Goal: Find specific page/section: Find specific page/section

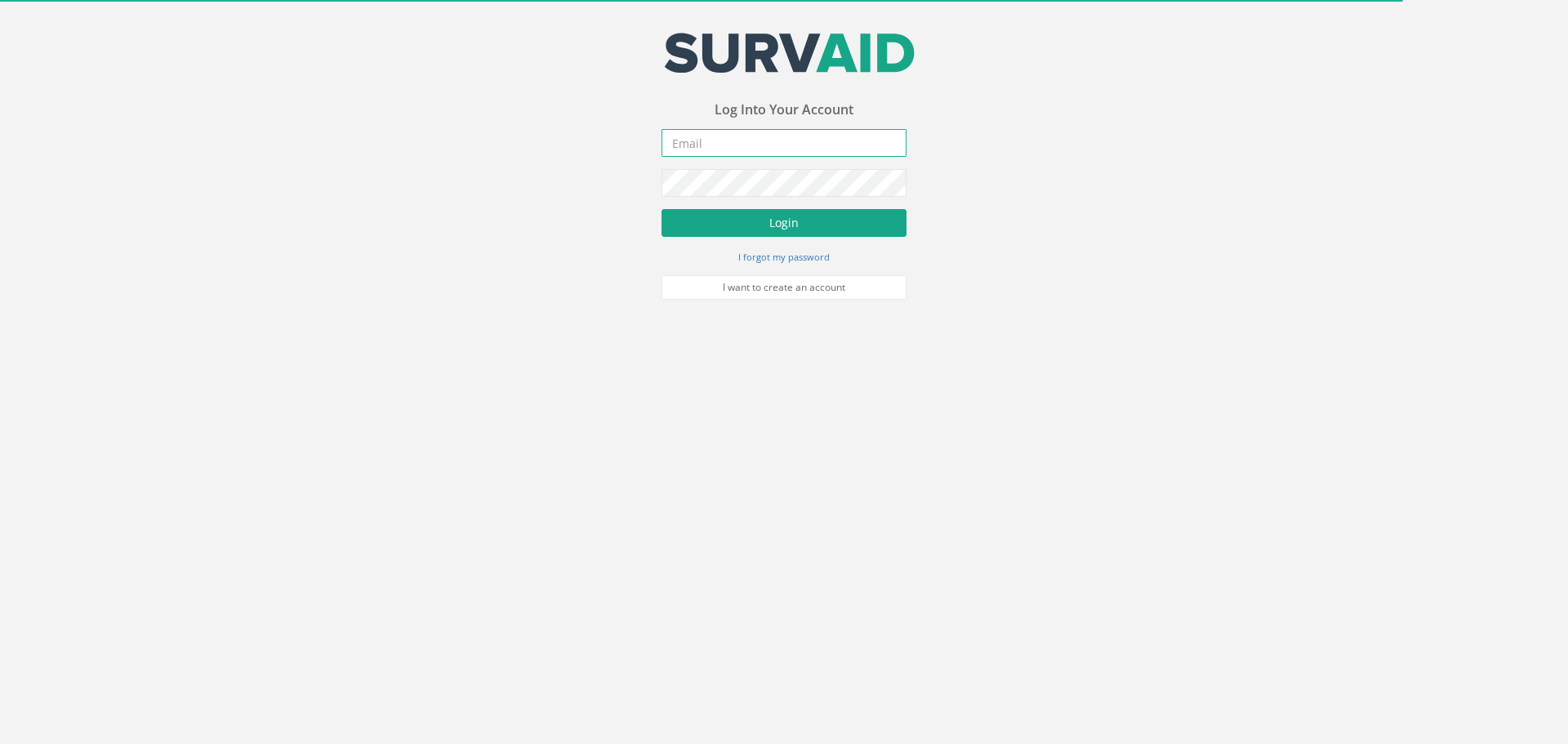
type input "[PERSON_NAME][EMAIL_ADDRESS][DOMAIN_NAME]"
click at [745, 219] on button "Login" at bounding box center [784, 223] width 245 height 28
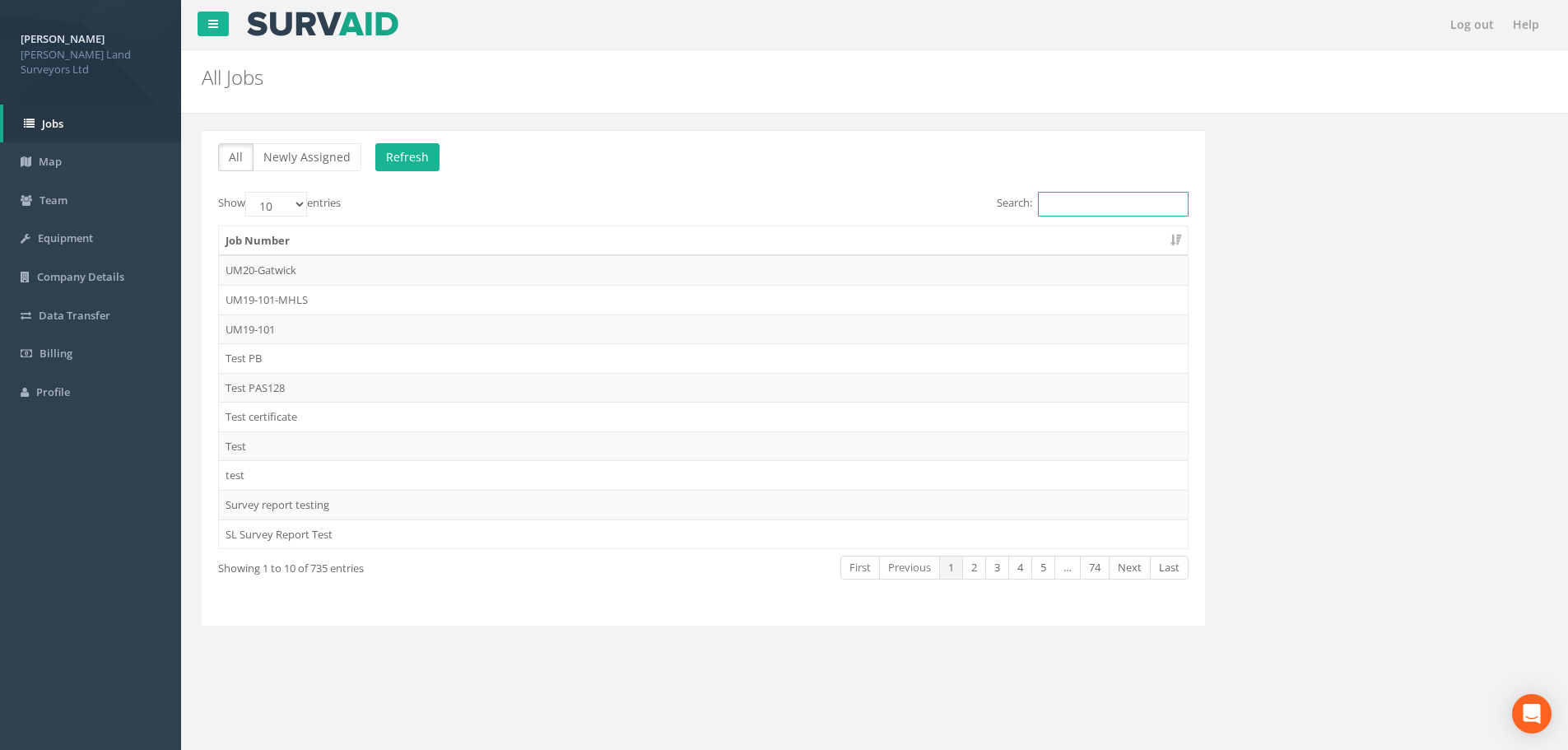
click at [1094, 203] on input "Search:" at bounding box center [1113, 203] width 151 height 25
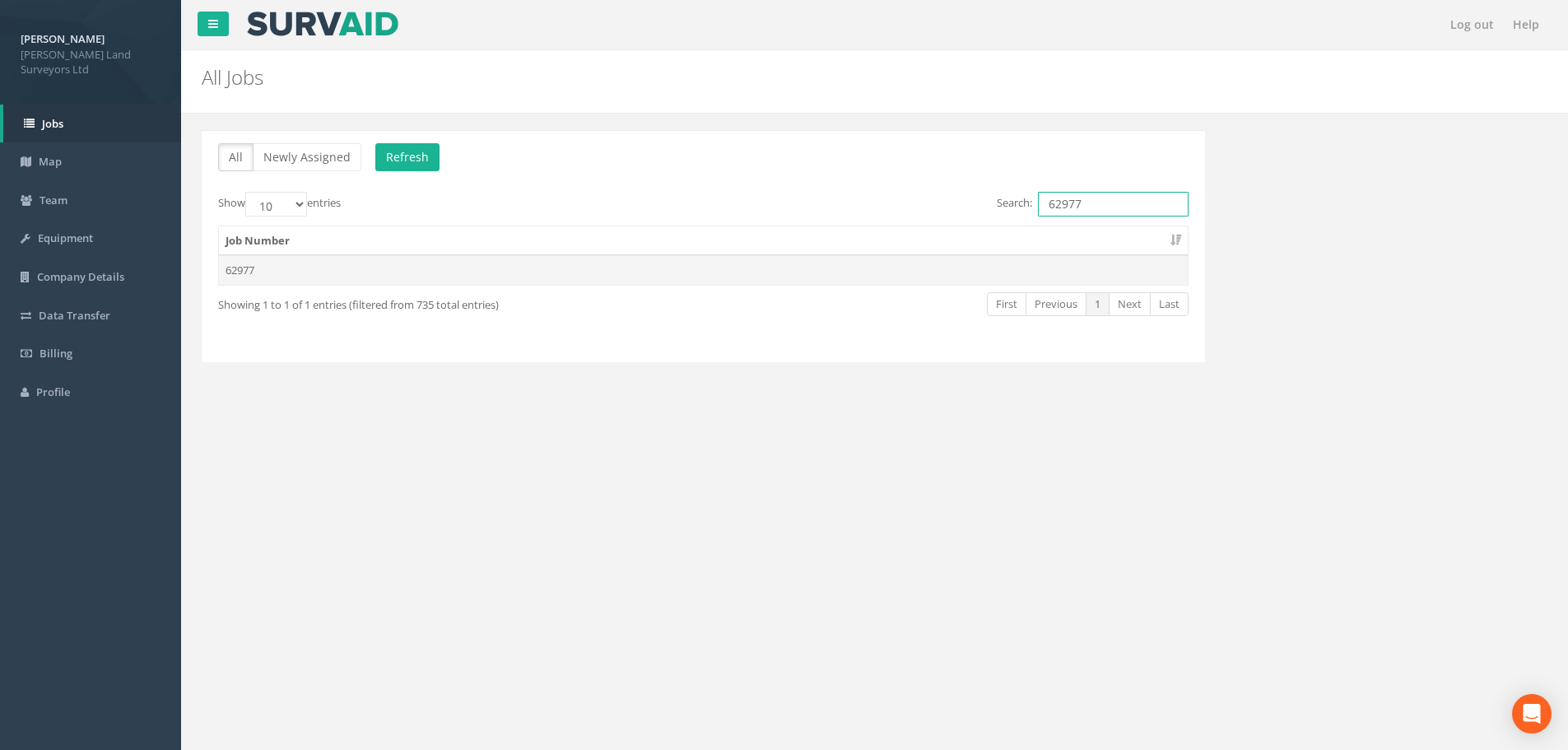
type input "62977"
click at [247, 273] on td "62977" at bounding box center [704, 270] width 969 height 29
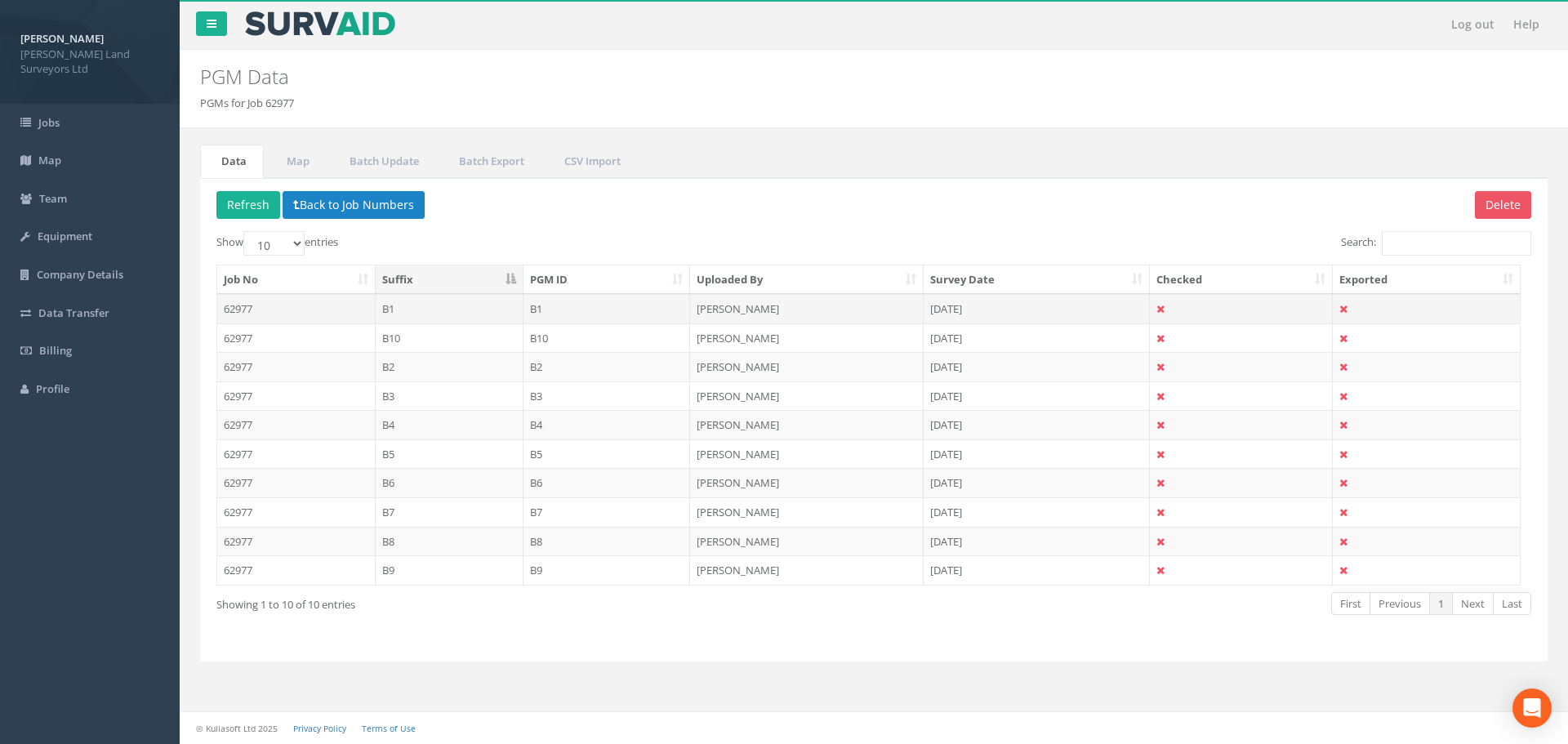
click at [395, 309] on td "B1" at bounding box center [449, 309] width 148 height 29
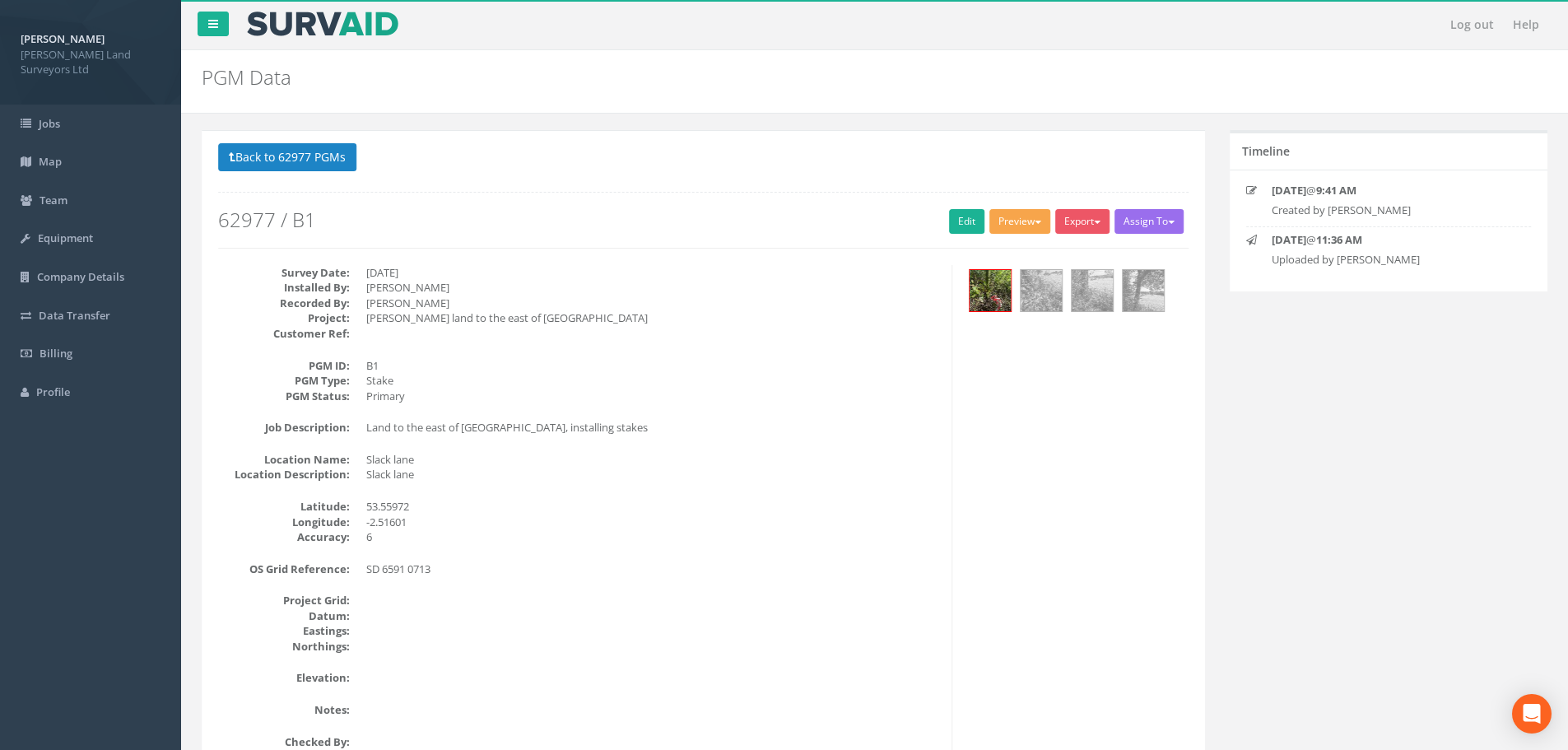
click at [1029, 225] on button "Preview" at bounding box center [1019, 221] width 61 height 25
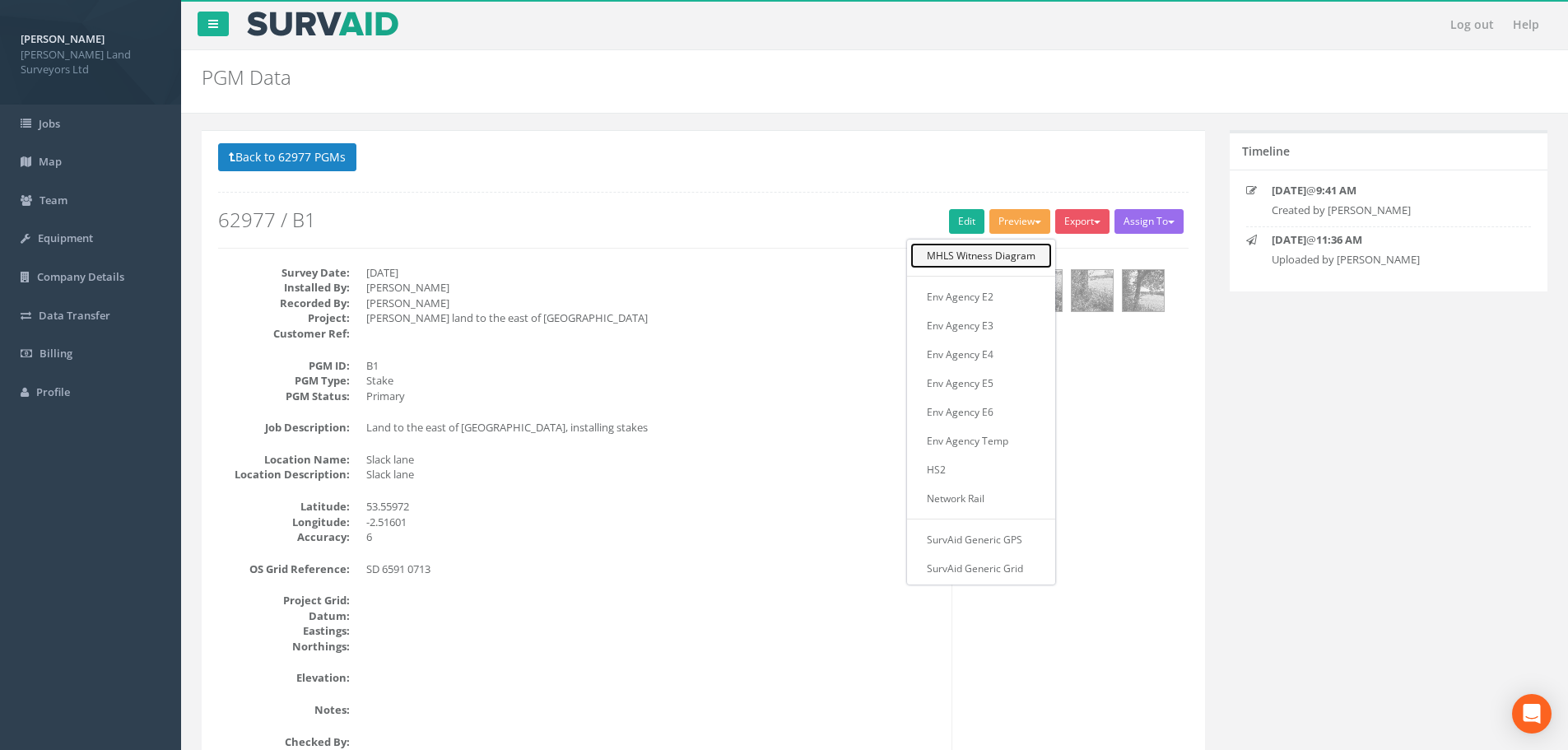
click at [1006, 255] on link "MHLS Witness Diagram" at bounding box center [981, 255] width 141 height 26
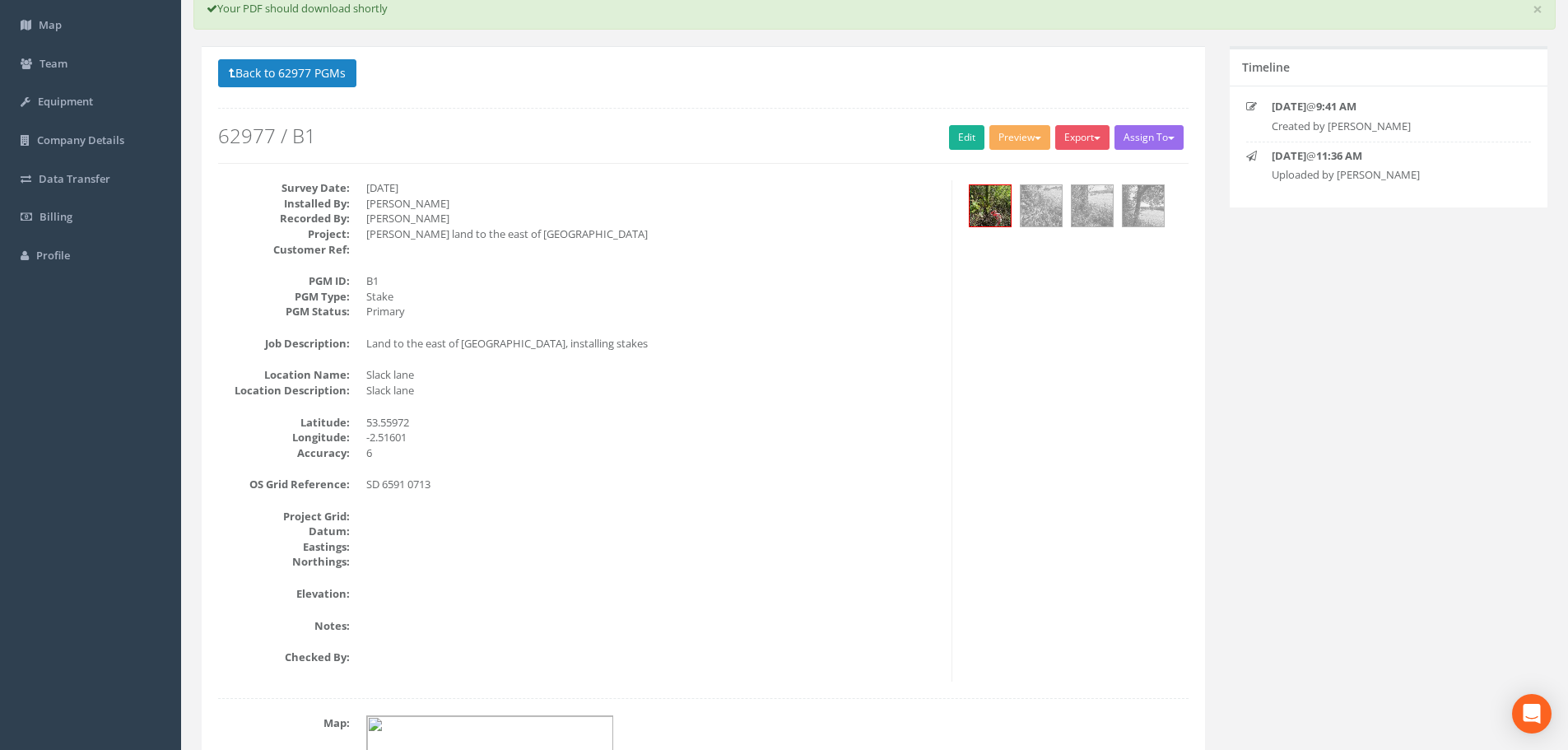
scroll to position [16, 0]
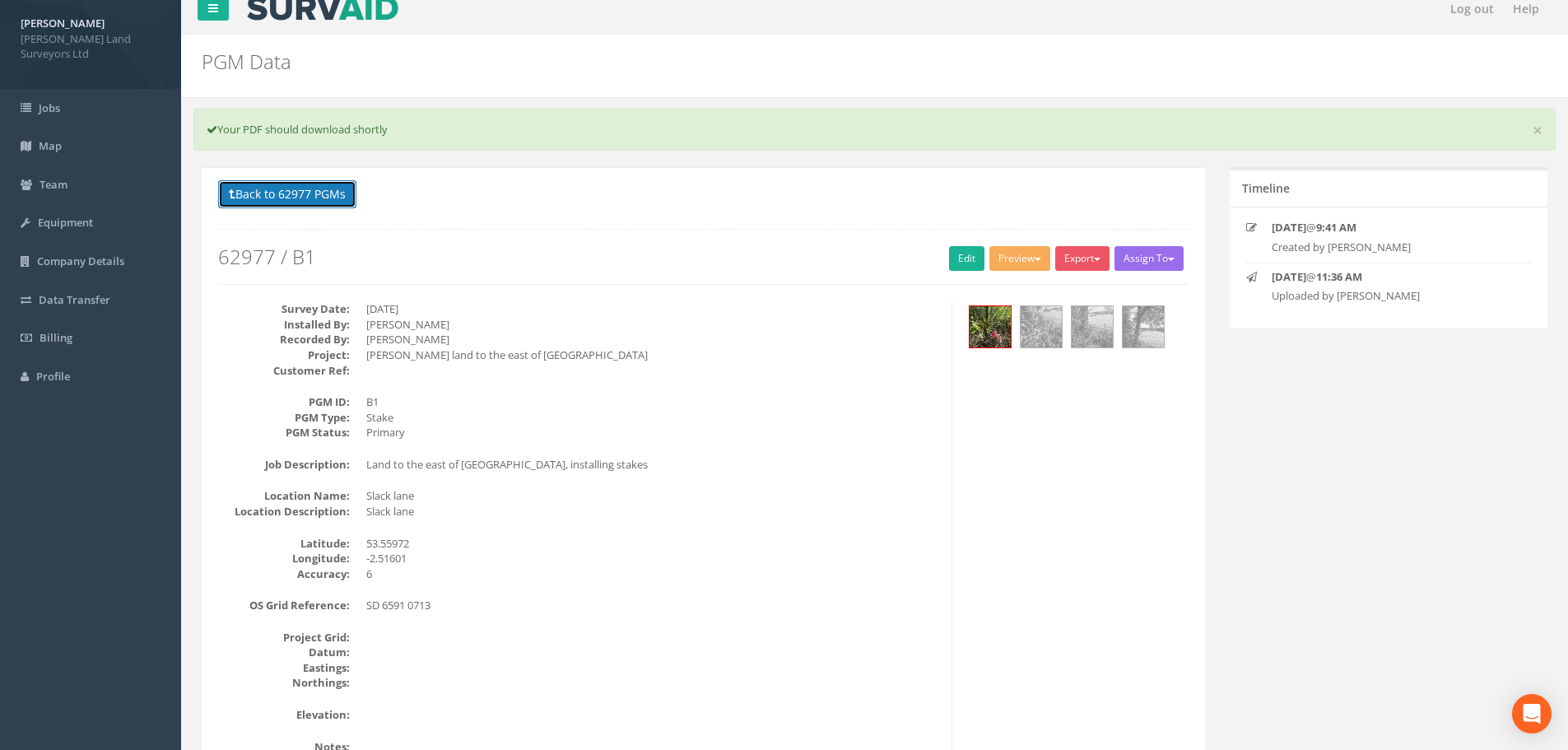
click at [243, 190] on button "Back to 62977 PGMs" at bounding box center [287, 194] width 139 height 28
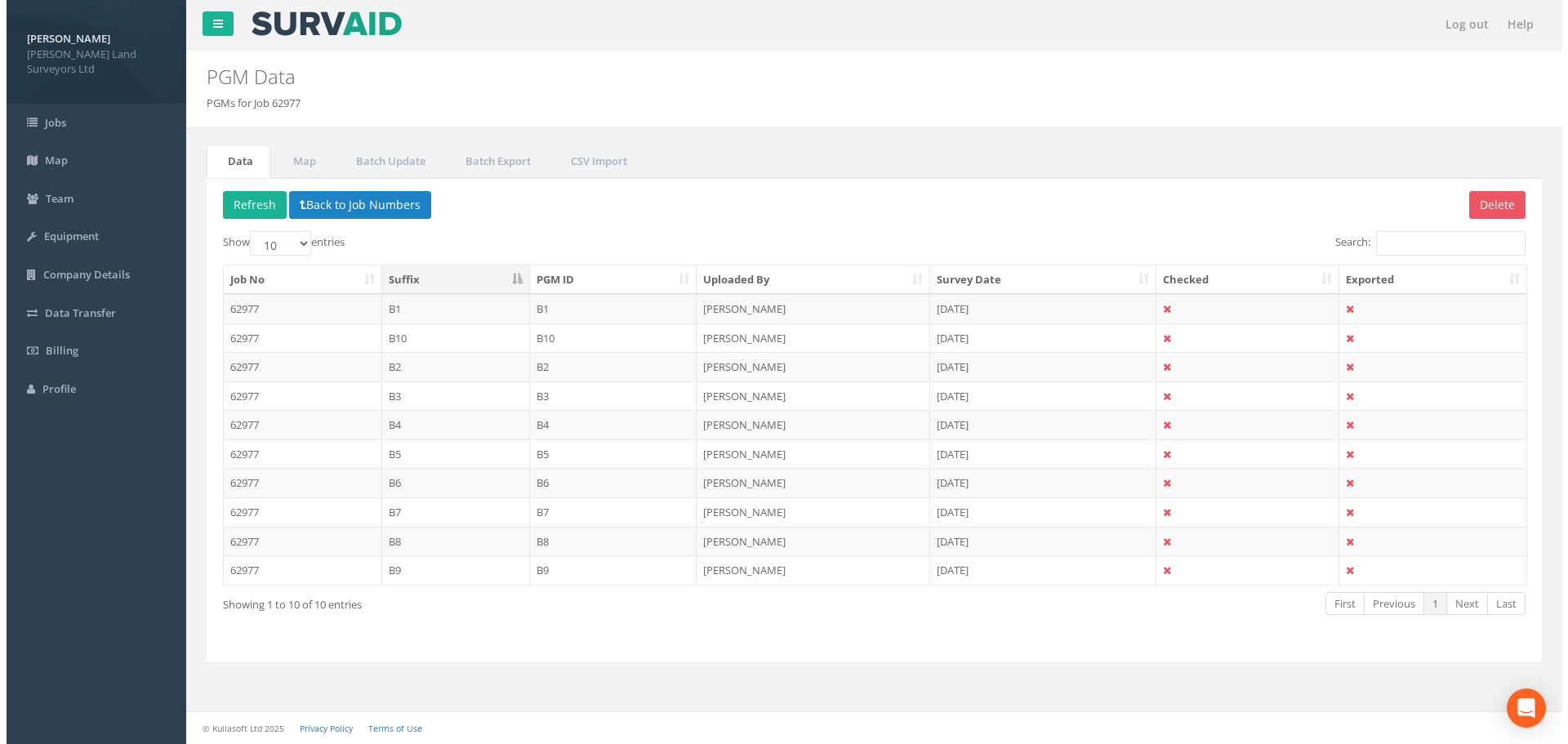
scroll to position [0, 0]
